Goal: Task Accomplishment & Management: Understand process/instructions

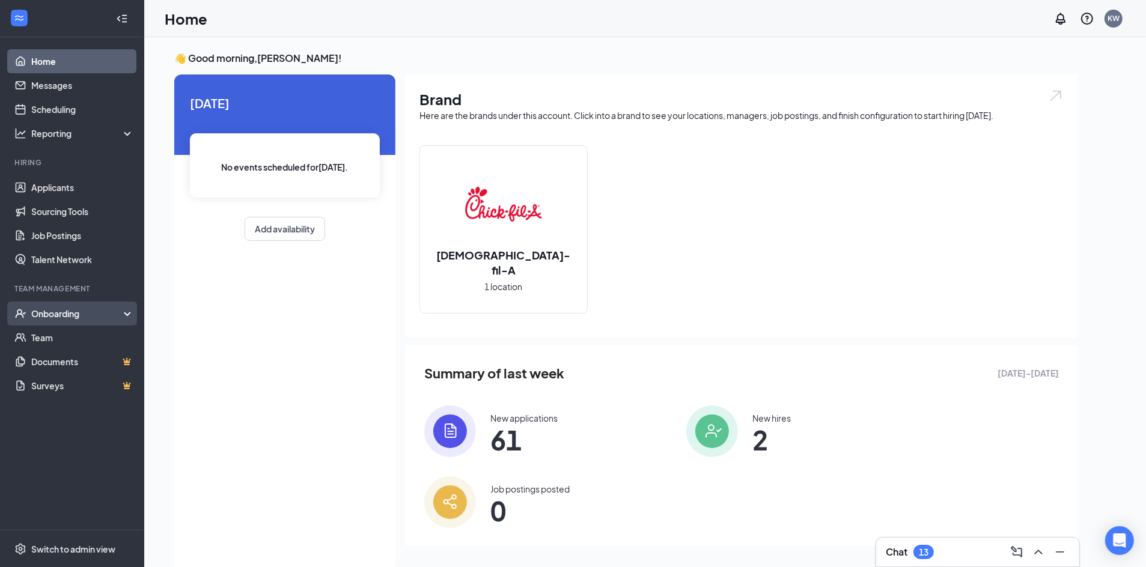
click at [57, 310] on div "Onboarding" at bounding box center [77, 314] width 93 height 12
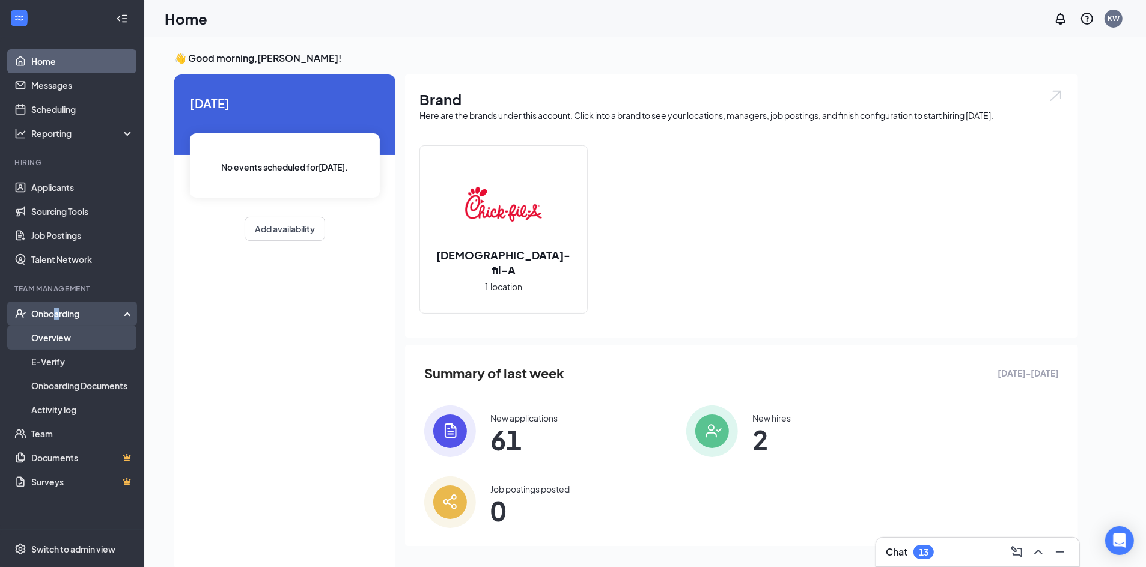
drag, startPoint x: 57, startPoint y: 310, endPoint x: 64, endPoint y: 336, distance: 26.8
click at [64, 337] on link "Overview" at bounding box center [82, 338] width 103 height 24
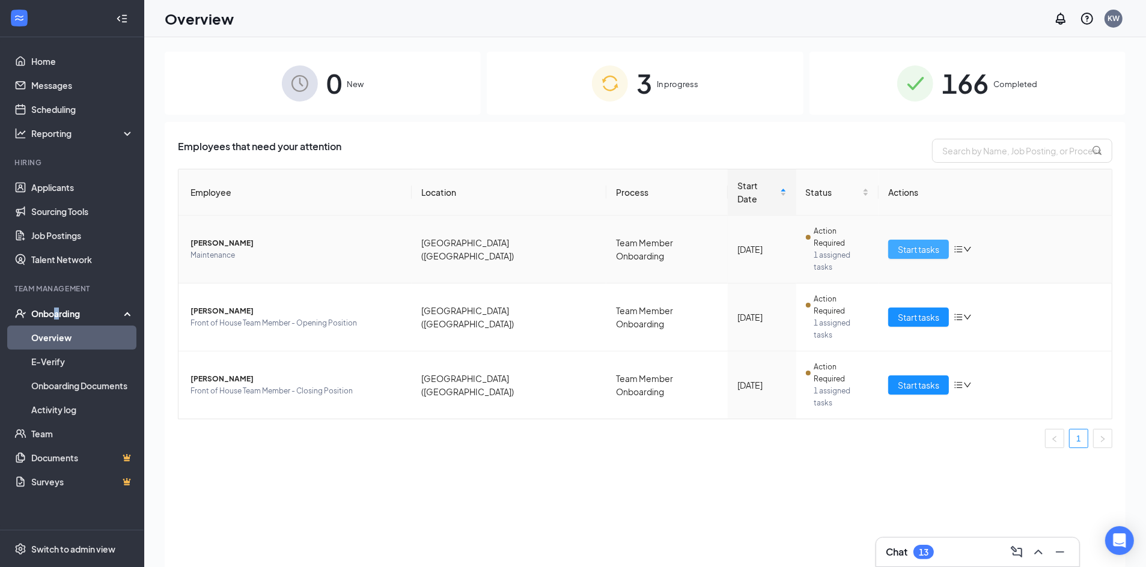
click at [932, 243] on span "Start tasks" at bounding box center [918, 249] width 41 height 13
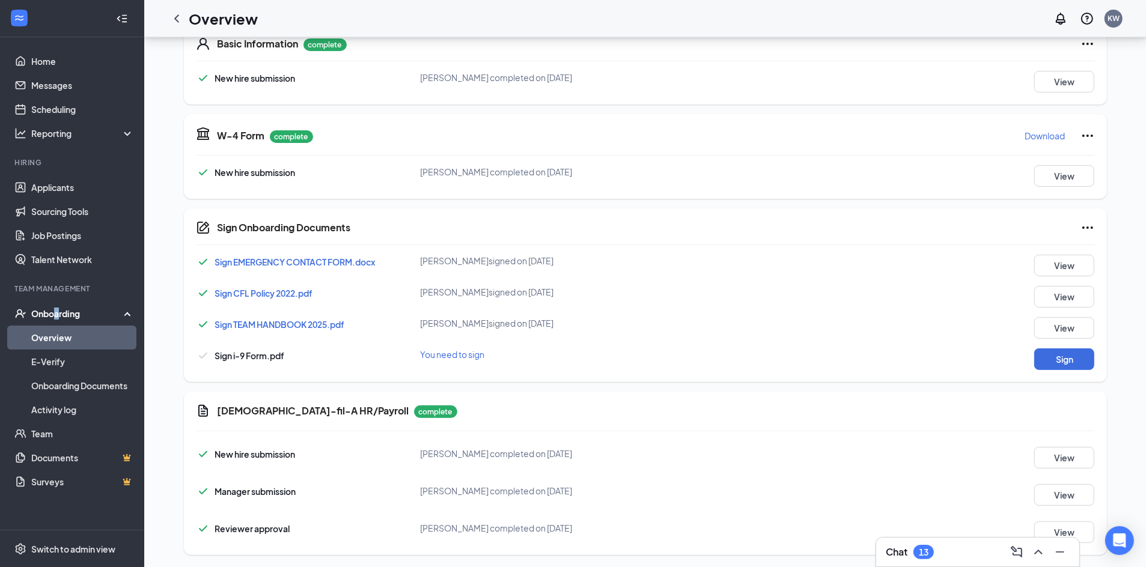
scroll to position [210, 0]
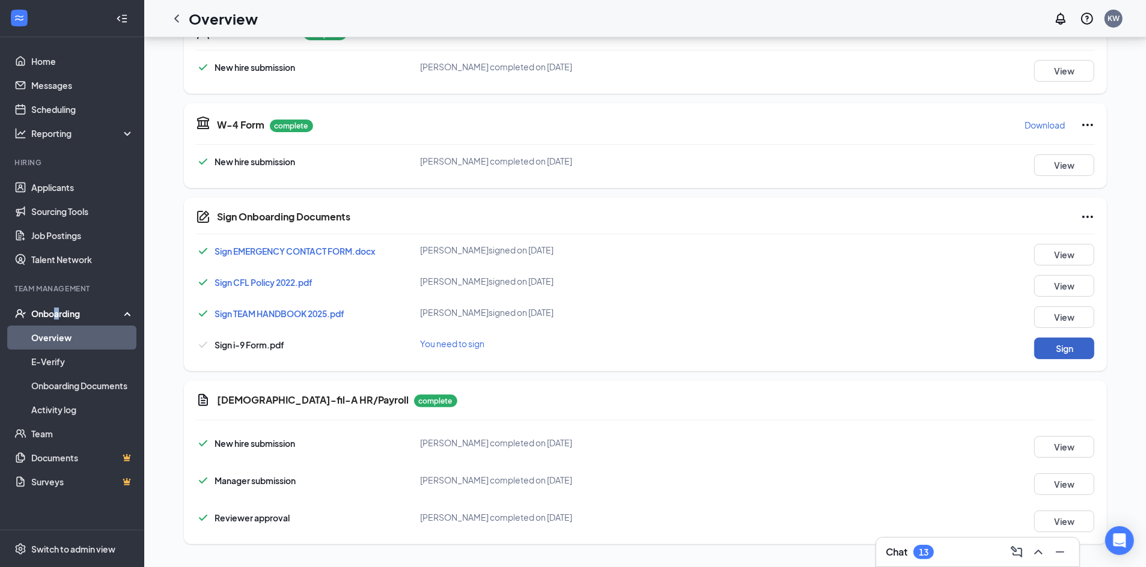
click at [1072, 346] on button "Sign" at bounding box center [1064, 349] width 60 height 22
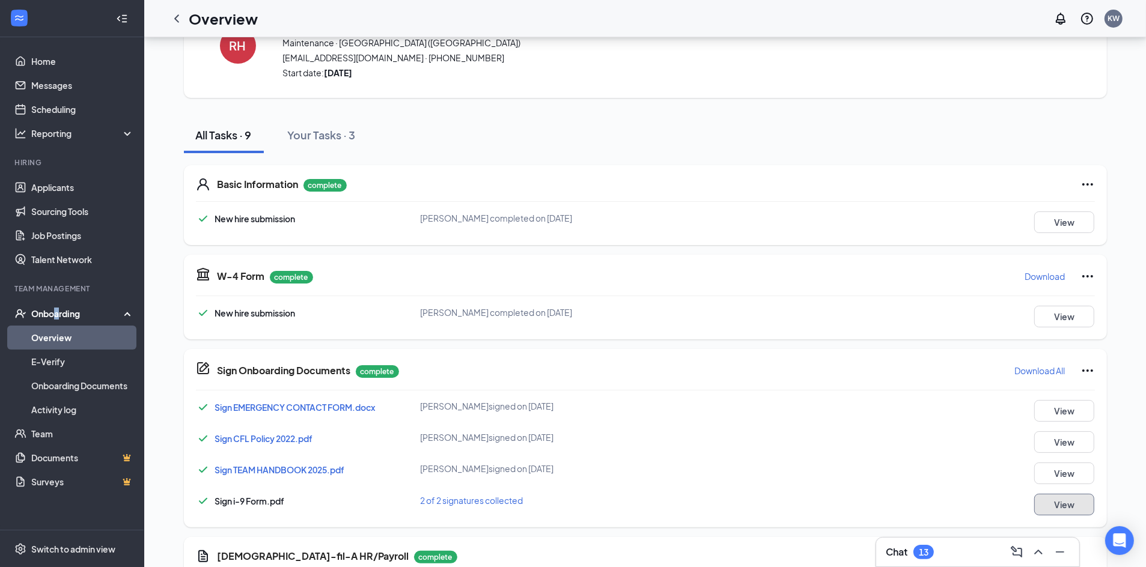
scroll to position [0, 0]
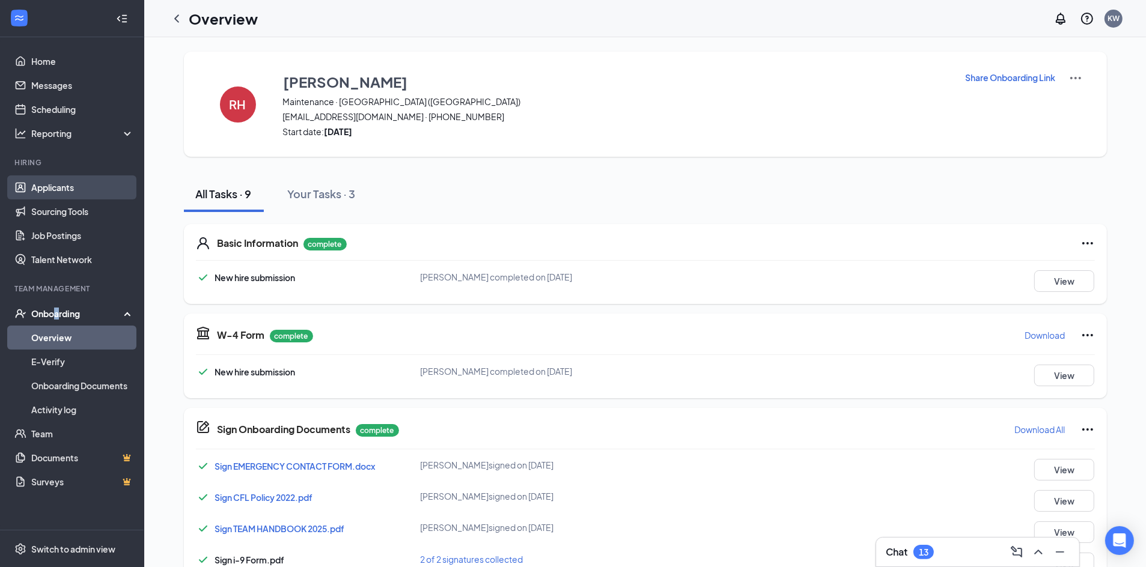
click at [56, 191] on link "Applicants" at bounding box center [82, 187] width 103 height 24
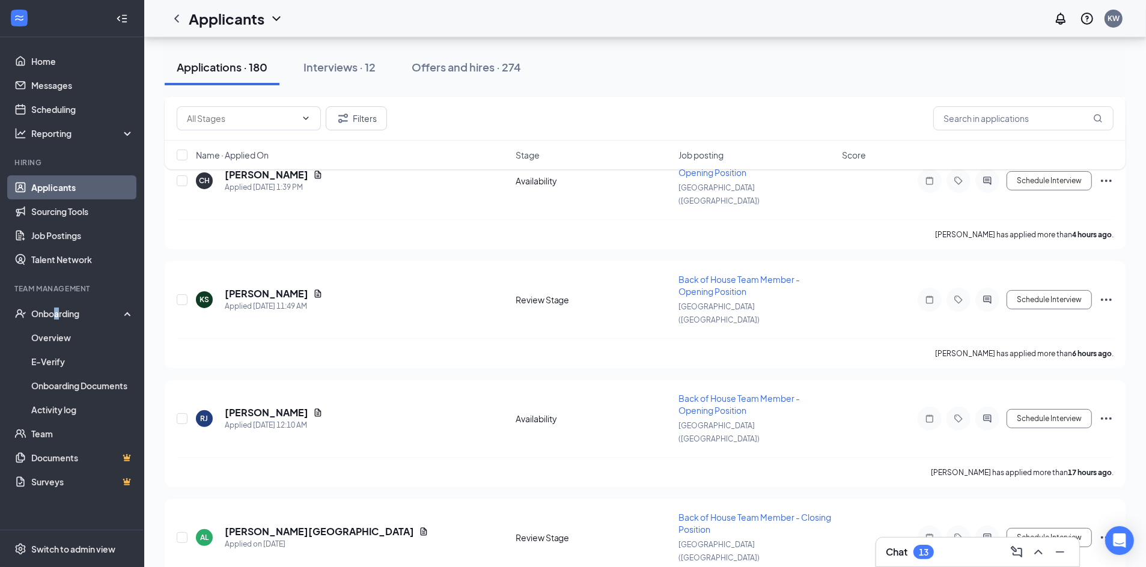
scroll to position [225, 0]
